Goal: Find specific page/section: Find specific page/section

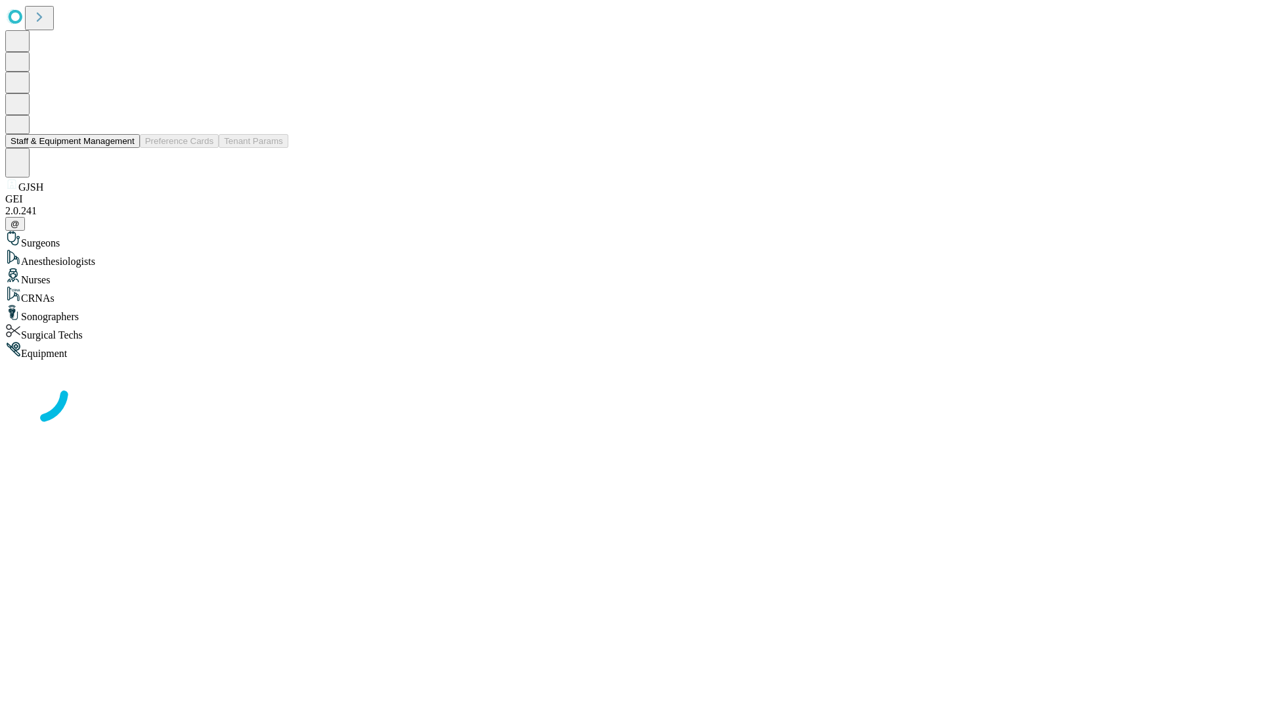
click at [125, 148] on button "Staff & Equipment Management" at bounding box center [72, 141] width 135 height 14
